Goal: Check status: Check status

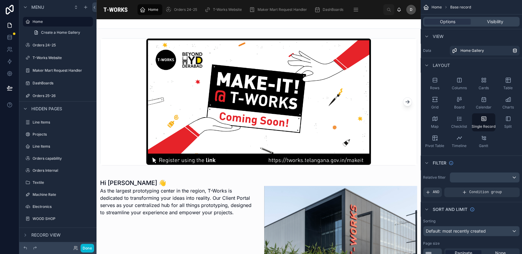
click at [94, 251] on div "Done" at bounding box center [57, 248] width 77 height 12
click at [89, 248] on button "Done" at bounding box center [88, 248] width 14 height 9
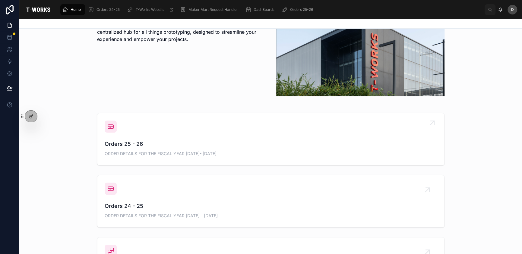
scroll to position [171, 0]
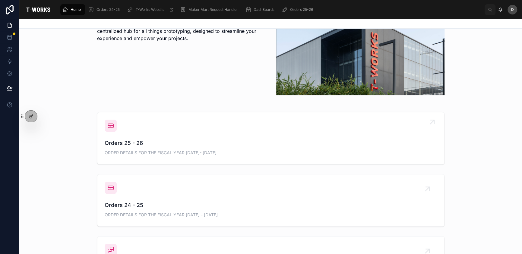
click at [176, 156] on div "Orders 25 - 26 ORDER DETAILS FOR THE FISCAL YEAR [DATE]- [DATE]" at bounding box center [271, 148] width 332 height 18
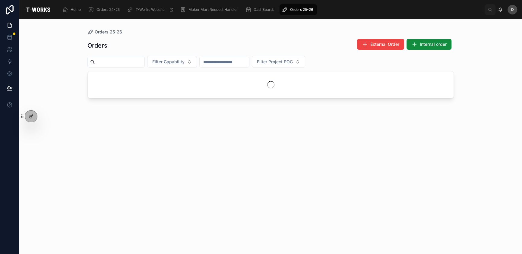
click at [127, 64] on input "text" at bounding box center [119, 62] width 49 height 8
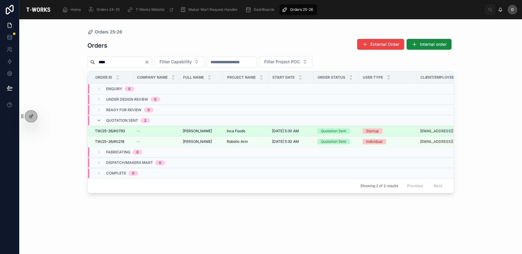
type input "****"
click at [216, 132] on div "[PERSON_NAME] [PERSON_NAME]" at bounding box center [201, 131] width 37 height 5
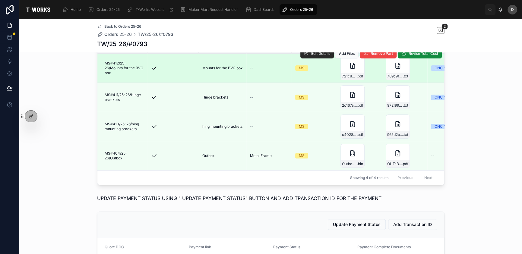
scroll to position [231, 0]
click at [315, 57] on span "Edit Details" at bounding box center [320, 54] width 19 height 5
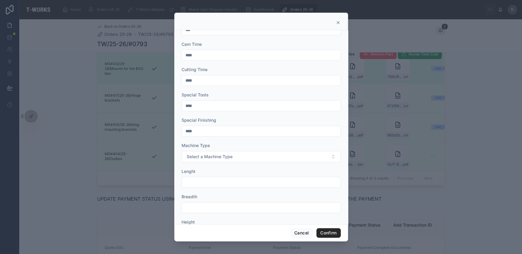
scroll to position [161, 0]
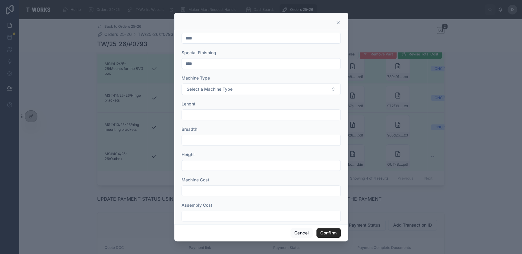
click at [338, 20] on icon at bounding box center [338, 22] width 5 height 5
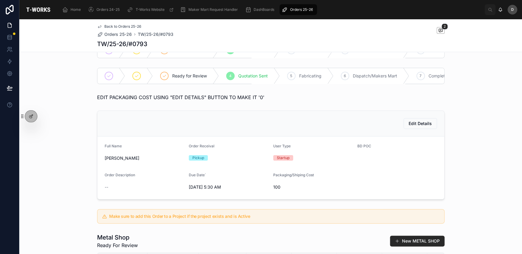
scroll to position [0, 0]
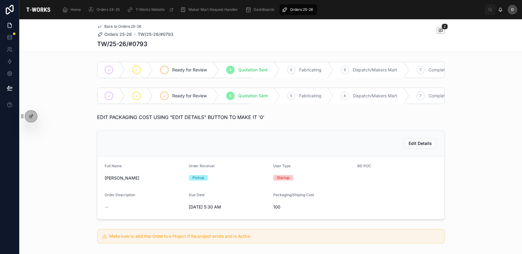
click at [189, 72] on span "Ready for Review" at bounding box center [189, 70] width 35 height 6
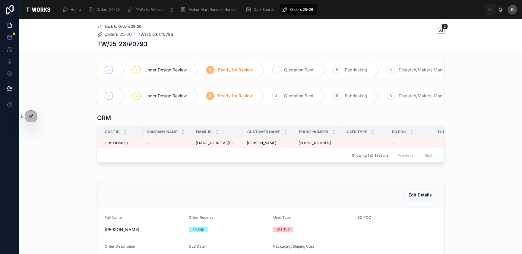
click at [289, 69] on span "Quotation Sent" at bounding box center [299, 70] width 30 height 6
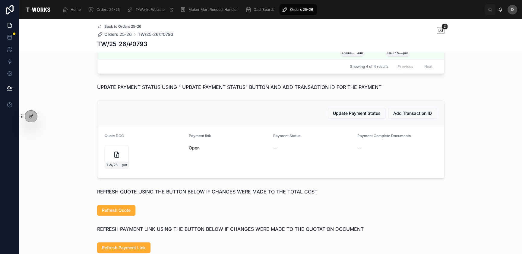
scroll to position [362, 0]
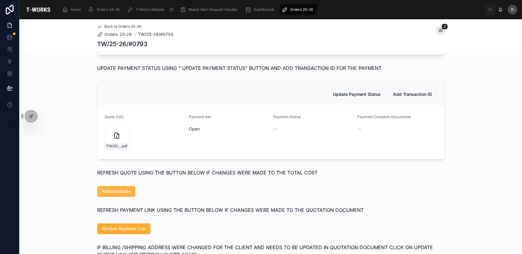
click at [108, 195] on span "Refresh Quote" at bounding box center [116, 192] width 29 height 6
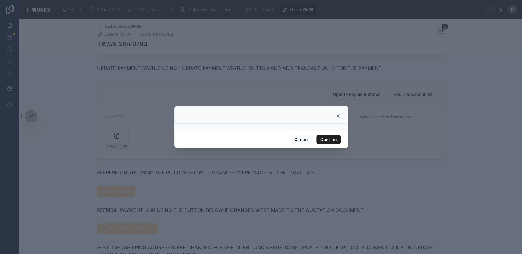
click at [331, 140] on button "Confirm" at bounding box center [328, 140] width 24 height 10
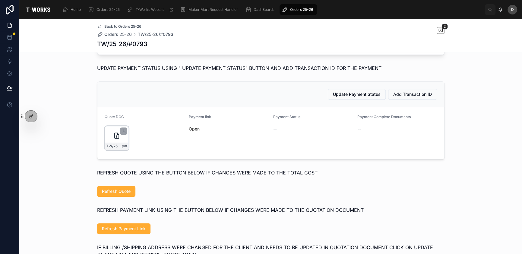
click at [108, 147] on div "TW/25-26/#0793 .pdf" at bounding box center [117, 138] width 24 height 24
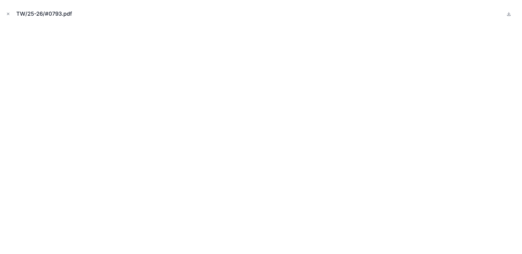
drag, startPoint x: 8, startPoint y: 14, endPoint x: 79, endPoint y: 2, distance: 72.0
click at [8, 14] on icon "Close modal" at bounding box center [8, 14] width 2 height 2
